Goal: Information Seeking & Learning: Find specific fact

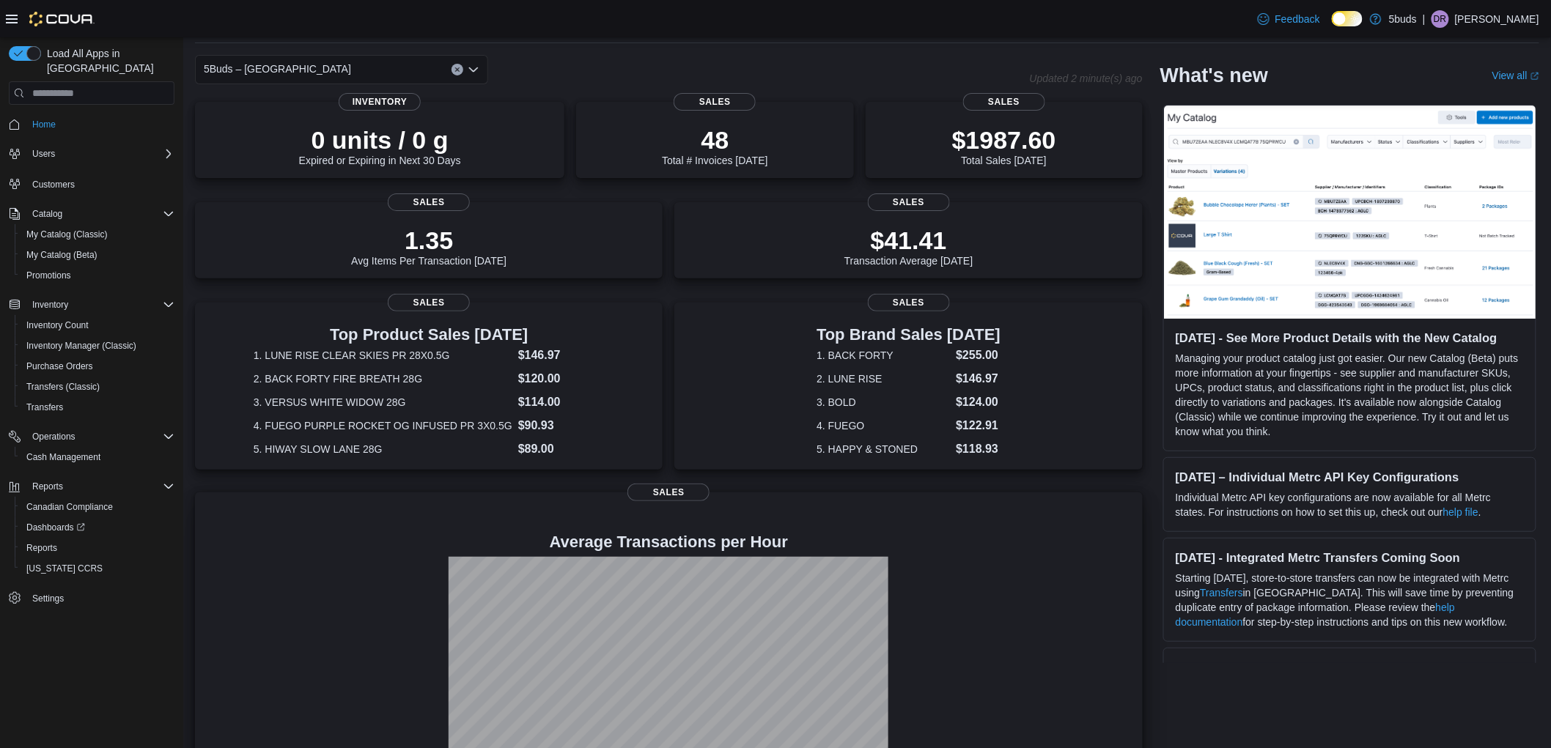
scroll to position [115, 0]
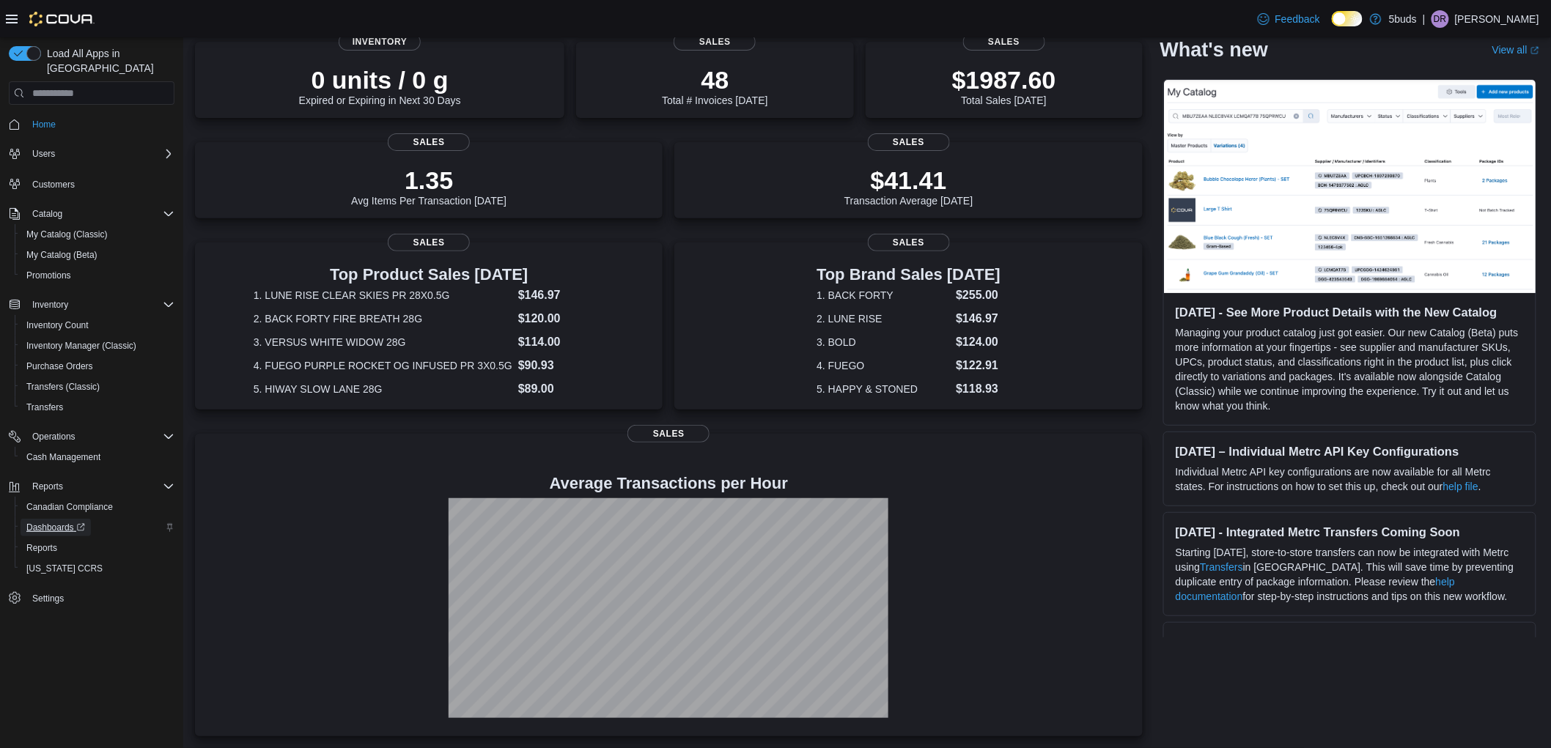
click at [34, 522] on span "Dashboards" at bounding box center [55, 528] width 59 height 12
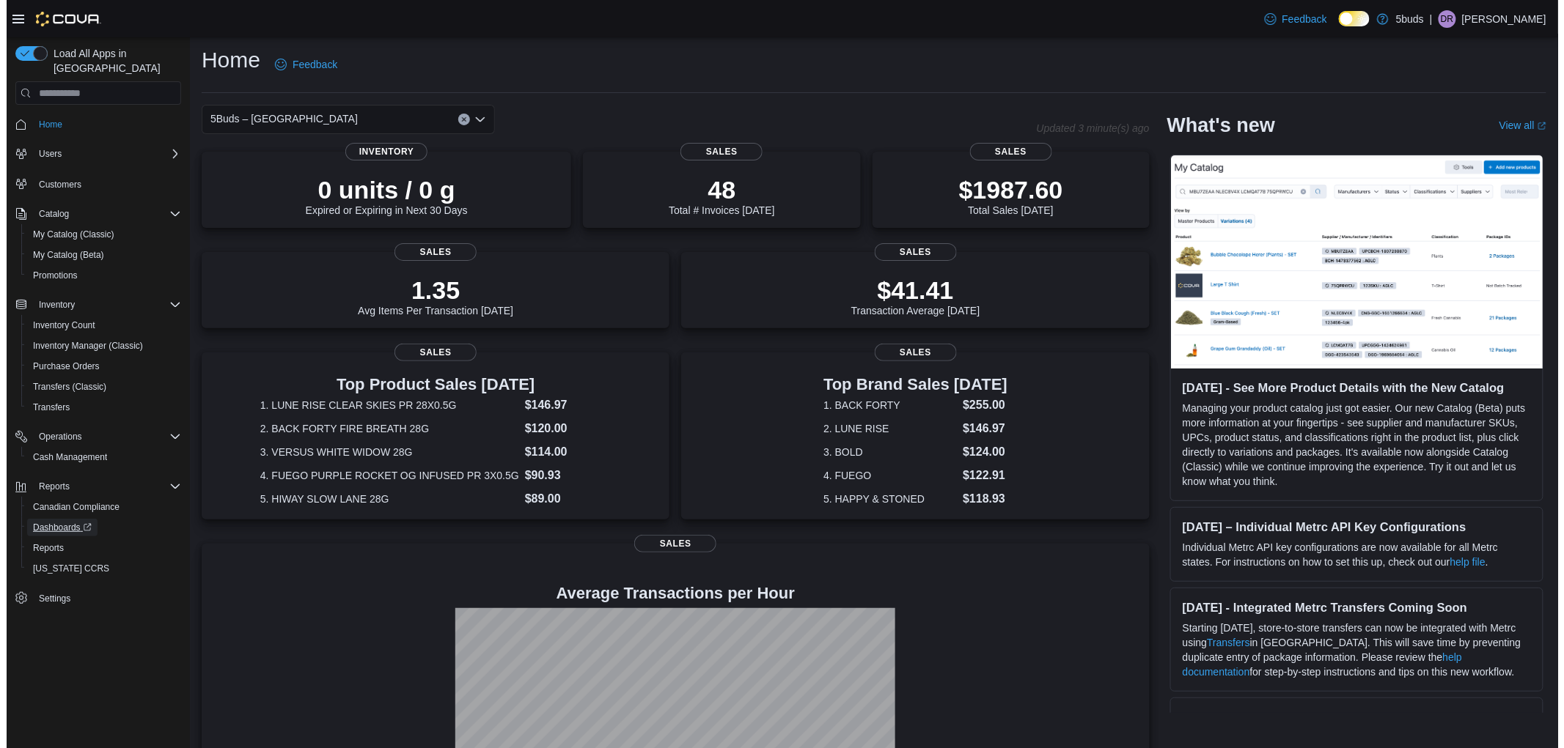
scroll to position [0, 0]
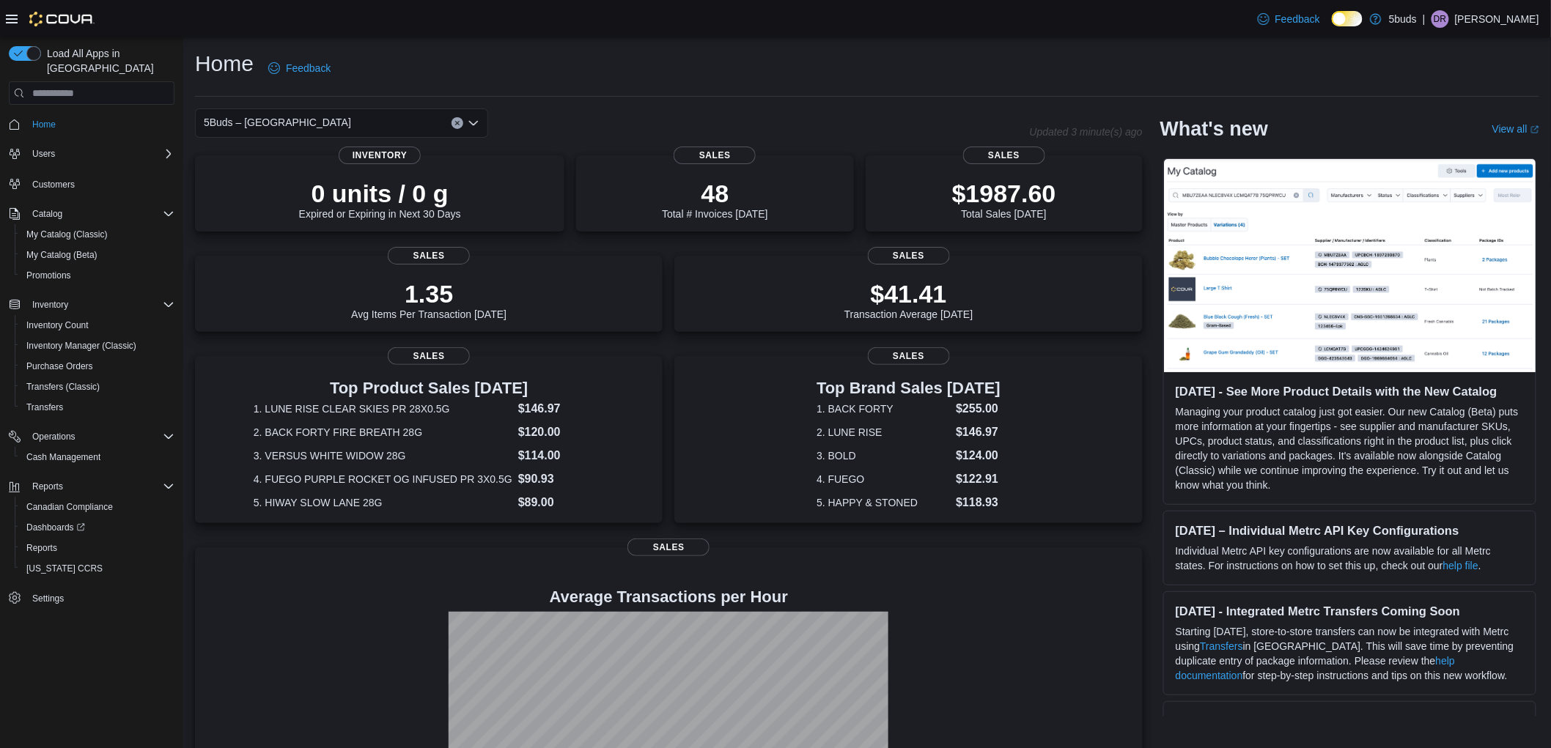
click at [941, 85] on div "Home Feedback" at bounding box center [867, 68] width 1344 height 38
click at [503, 27] on div "Feedback Dark Mode 5buds | DR Dawn Richmond" at bounding box center [775, 18] width 1551 height 37
click at [101, 340] on span "Inventory Manager (Classic)" at bounding box center [81, 346] width 110 height 12
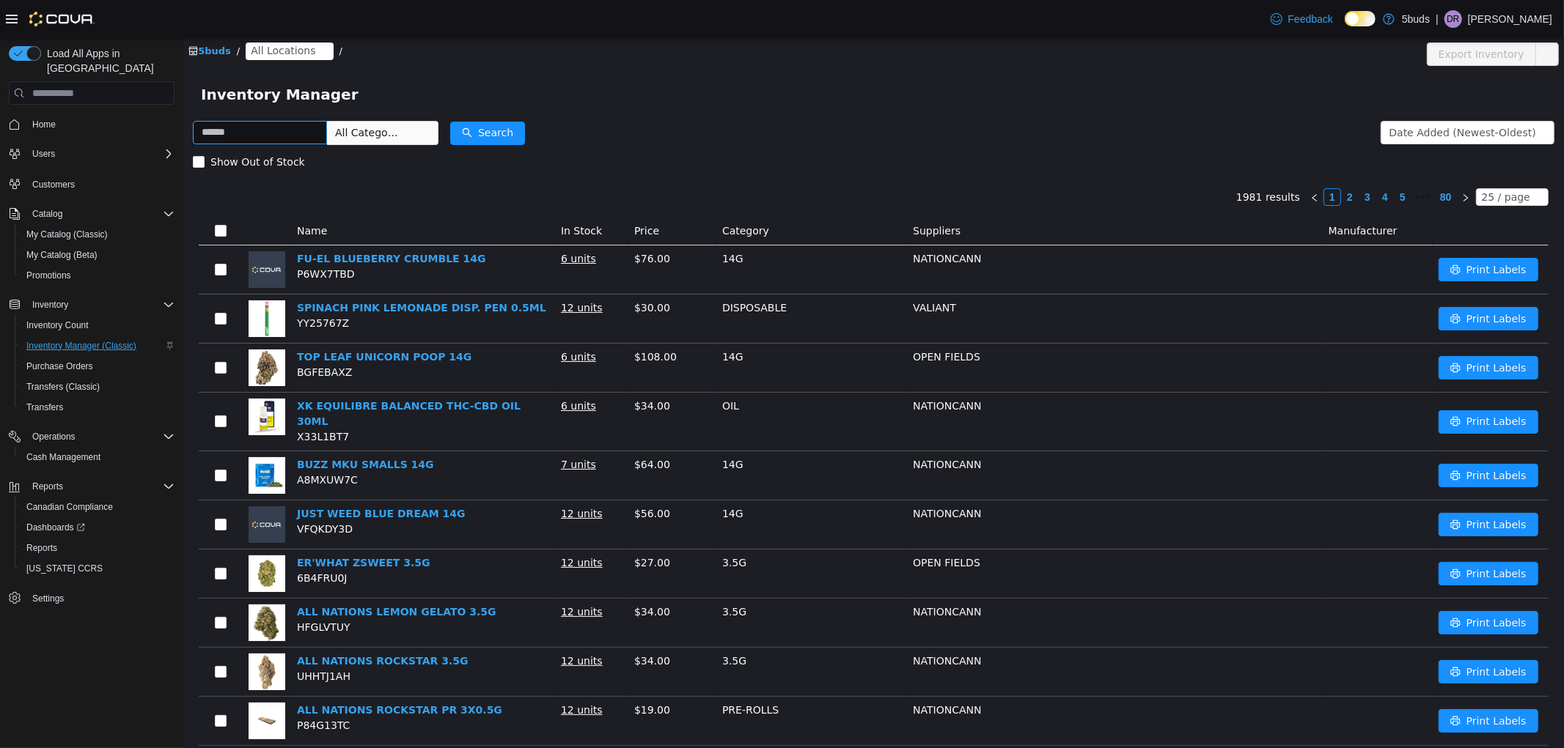
click at [310, 135] on input "text" at bounding box center [259, 132] width 134 height 23
type input "*"
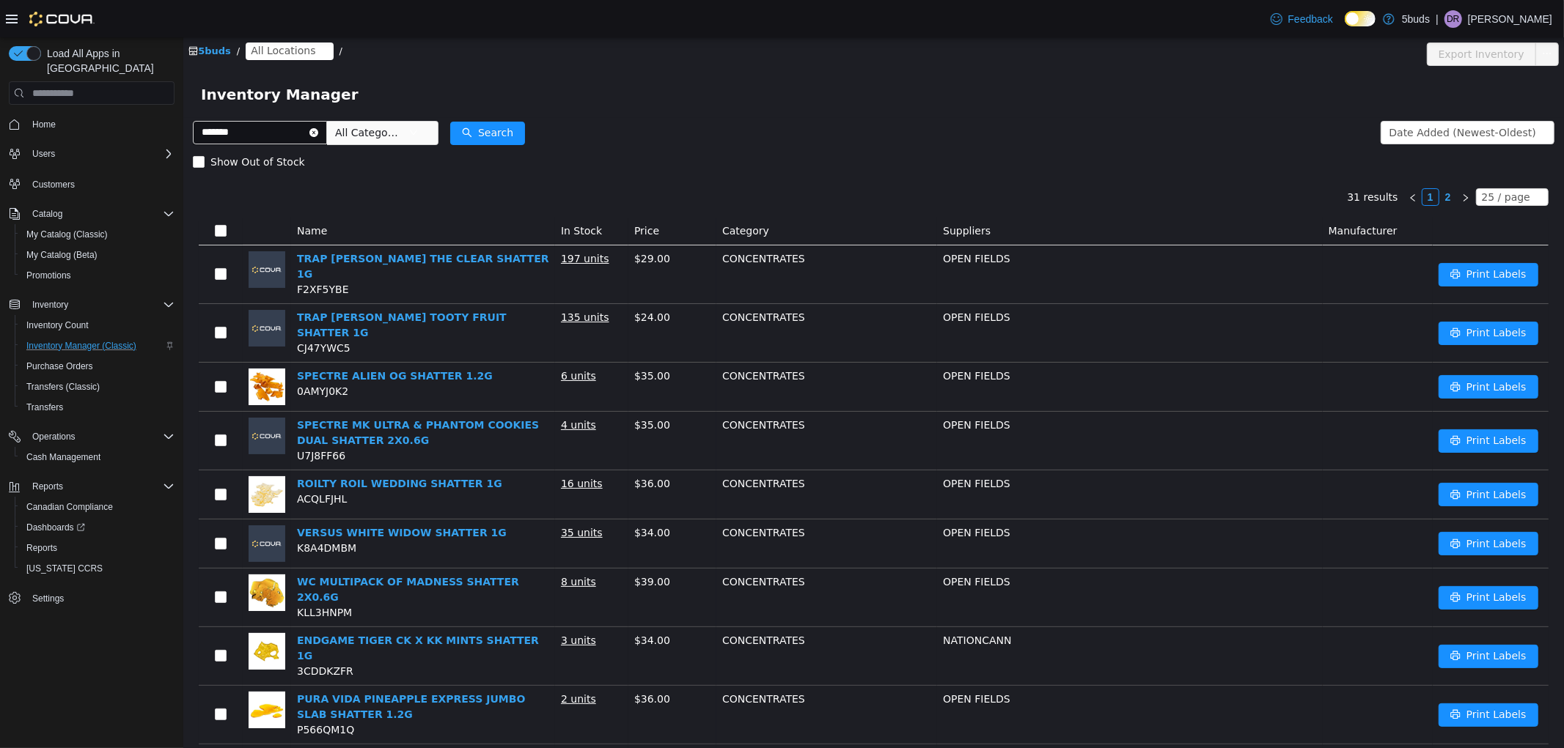
click at [276, 57] on span "All Locations" at bounding box center [282, 51] width 65 height 16
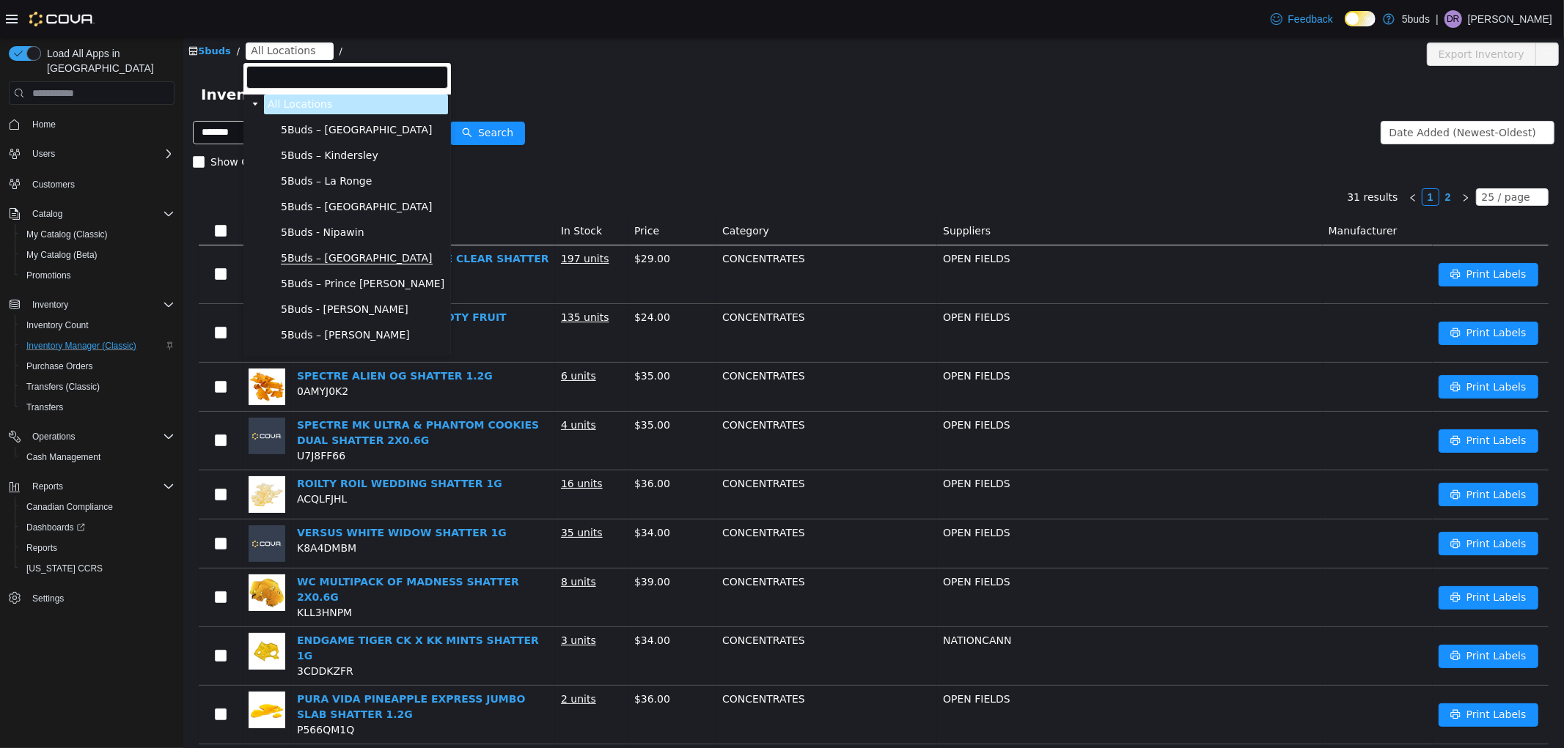
click at [331, 254] on span "5Buds – North Battleford" at bounding box center [356, 258] width 152 height 12
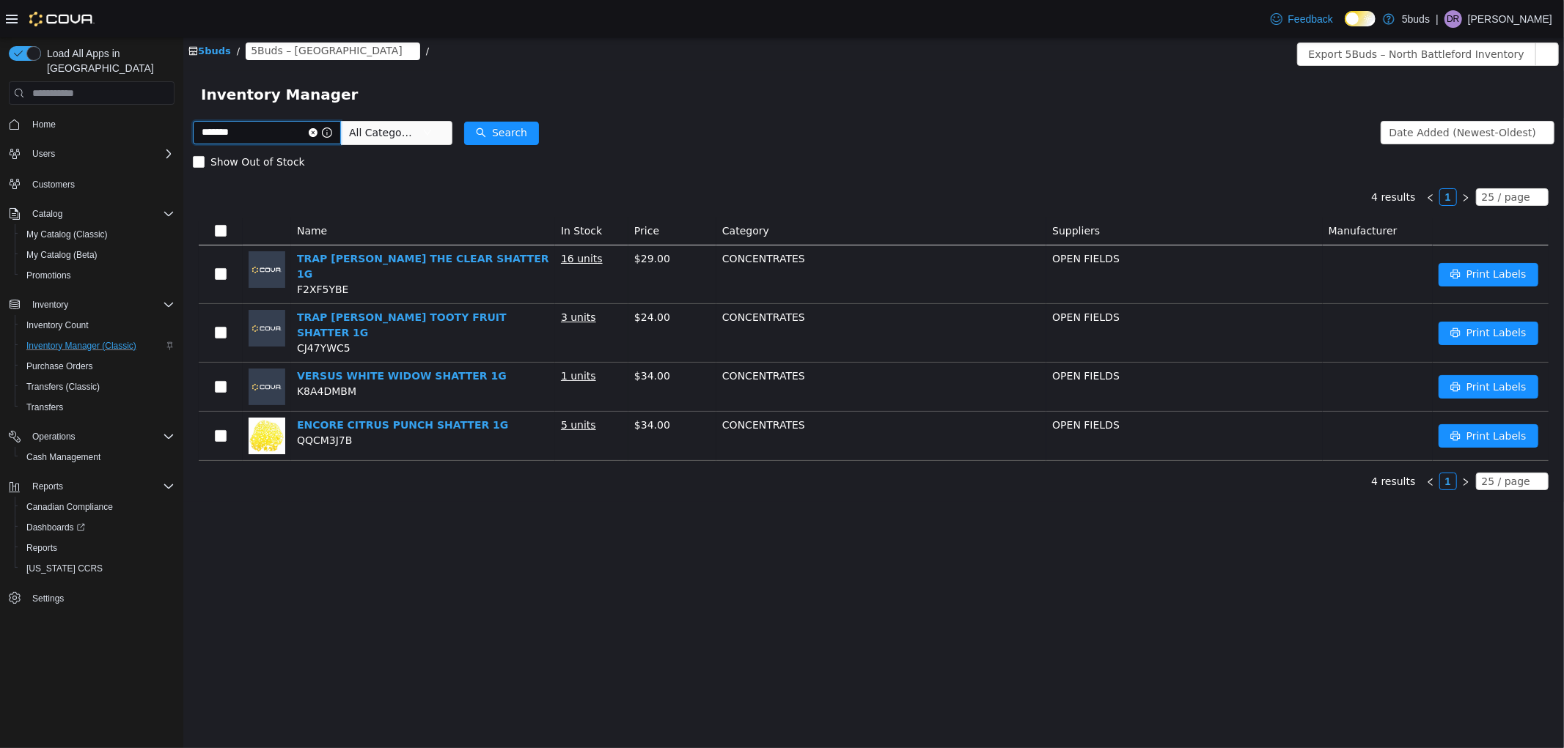
drag, startPoint x: 201, startPoint y: 149, endPoint x: 363, endPoint y: 188, distance: 166.6
click at [183, 150] on html "5buds / 5Buds – North Battleford / Export 5Buds – North Battleford Inventory In…" at bounding box center [873, 392] width 1380 height 711
type input "****"
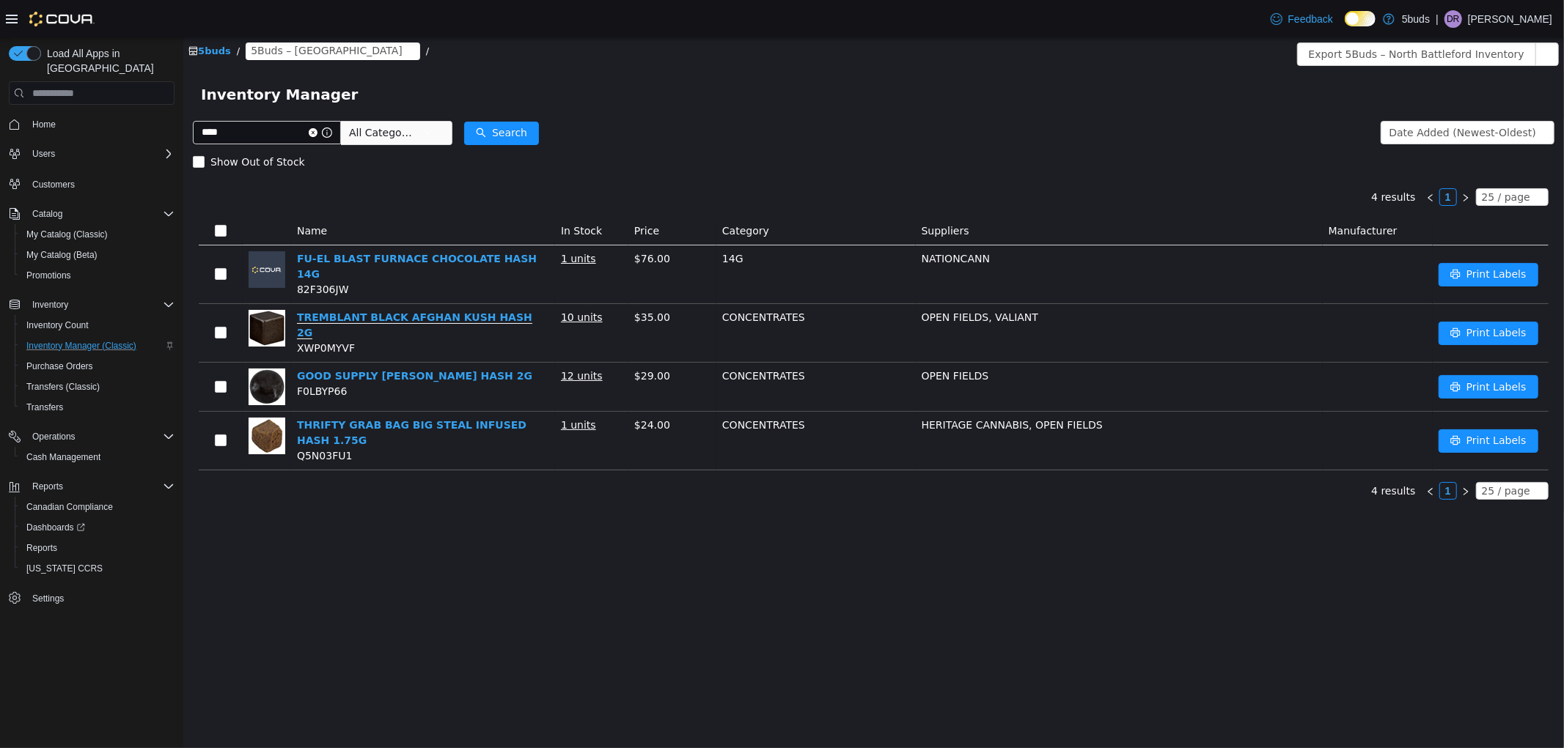
click at [510, 312] on link "TREMBLANT BLACK AFGHAN KUSH HASH 2G" at bounding box center [413, 326] width 235 height 28
click at [45, 119] on span "Home" at bounding box center [43, 125] width 23 height 12
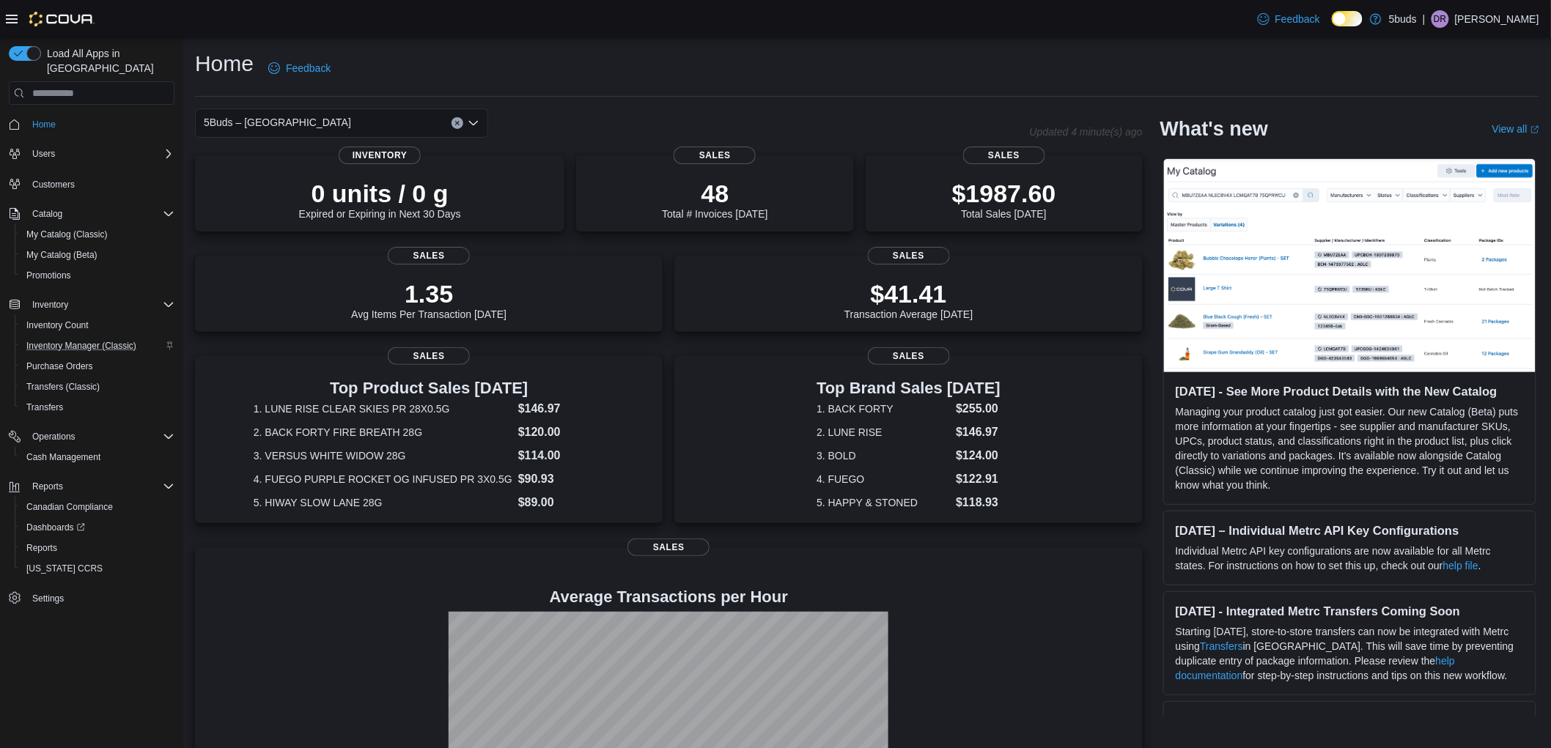
click at [897, 54] on div "Home Feedback" at bounding box center [867, 68] width 1344 height 38
click at [638, 75] on div "Home Feedback" at bounding box center [867, 68] width 1344 height 38
click at [638, 88] on div "Home Feedback" at bounding box center [867, 73] width 1344 height 48
click at [766, 99] on div "Home Feedback 5Buds – North Battleford Updated 3 minute(s) ago 0 units / 0 g Ex…" at bounding box center [867, 449] width 1368 height 825
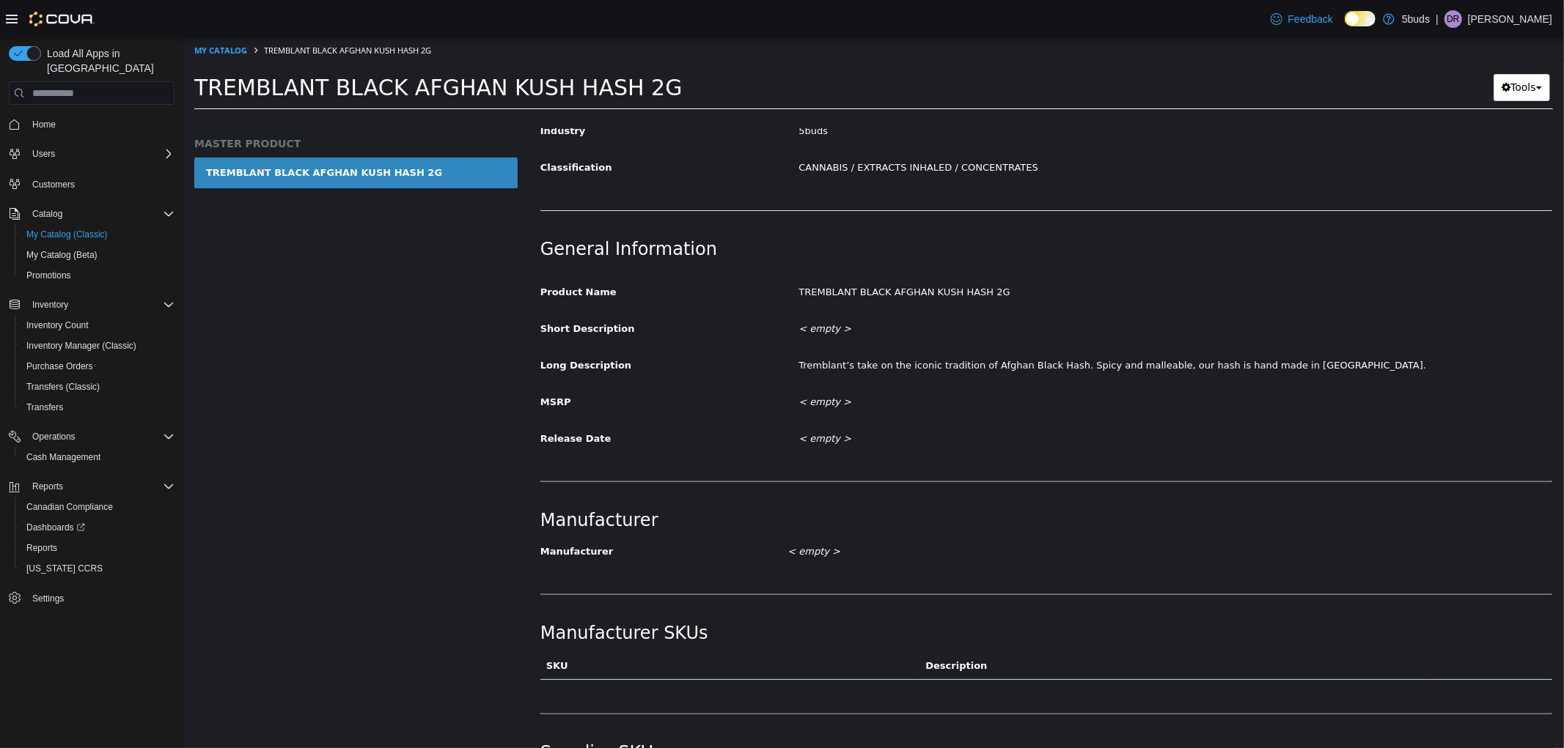
scroll to position [244, 0]
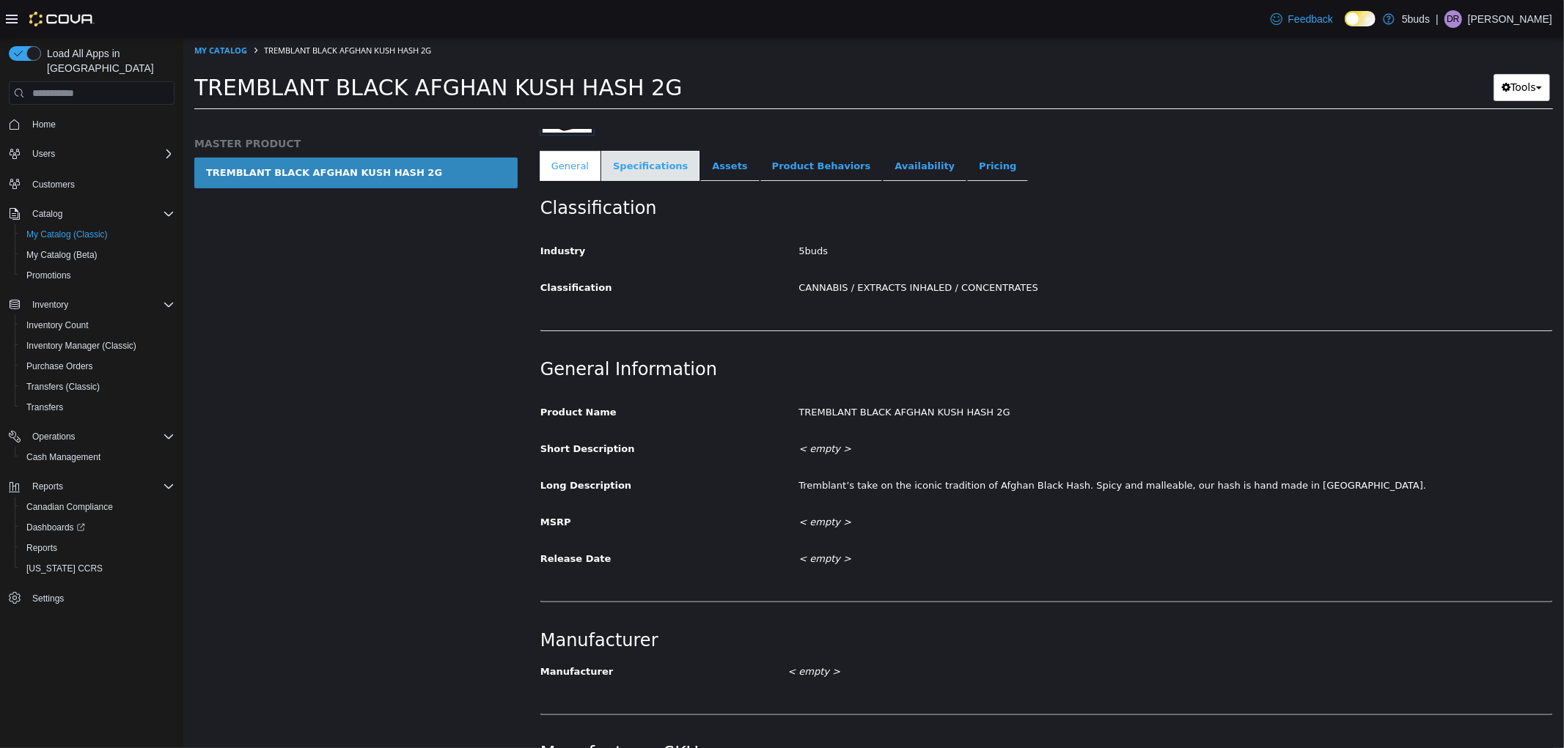
click at [638, 158] on link "Specifications" at bounding box center [649, 166] width 98 height 31
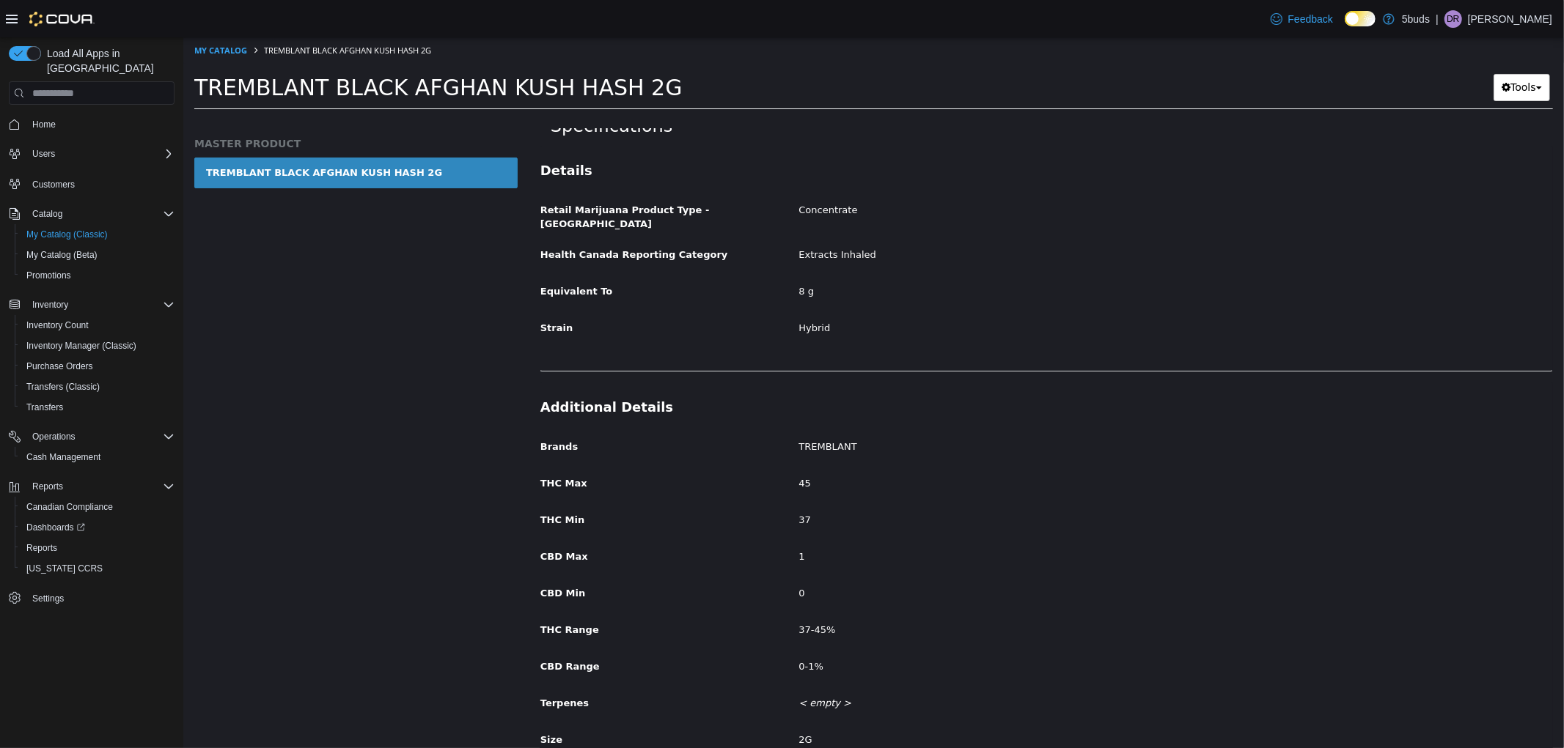
scroll to position [244, 0]
